Goal: Task Accomplishment & Management: Use online tool/utility

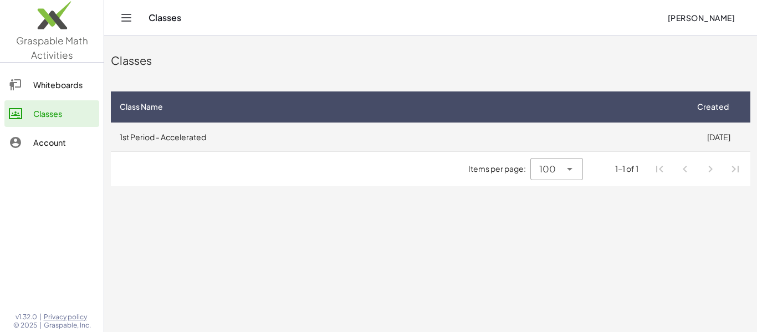
click at [478, 135] on td "1st Period - Accelerated" at bounding box center [399, 136] width 576 height 29
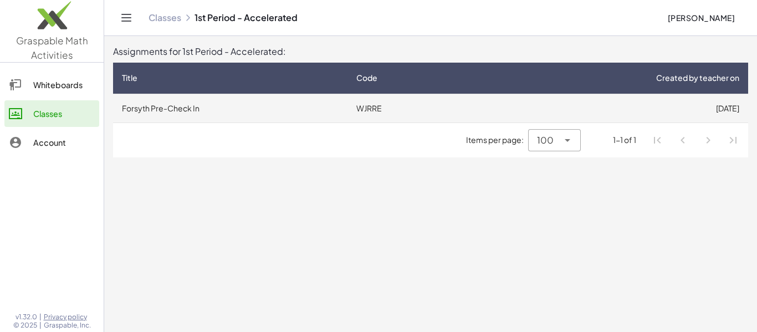
click at [433, 106] on td "WJRRE" at bounding box center [409, 108] width 124 height 29
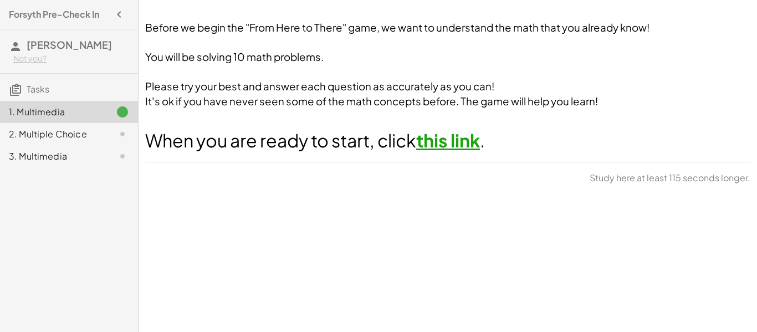
click at [432, 146] on link "this link" at bounding box center [448, 140] width 64 height 22
